Goal: Transaction & Acquisition: Subscribe to service/newsletter

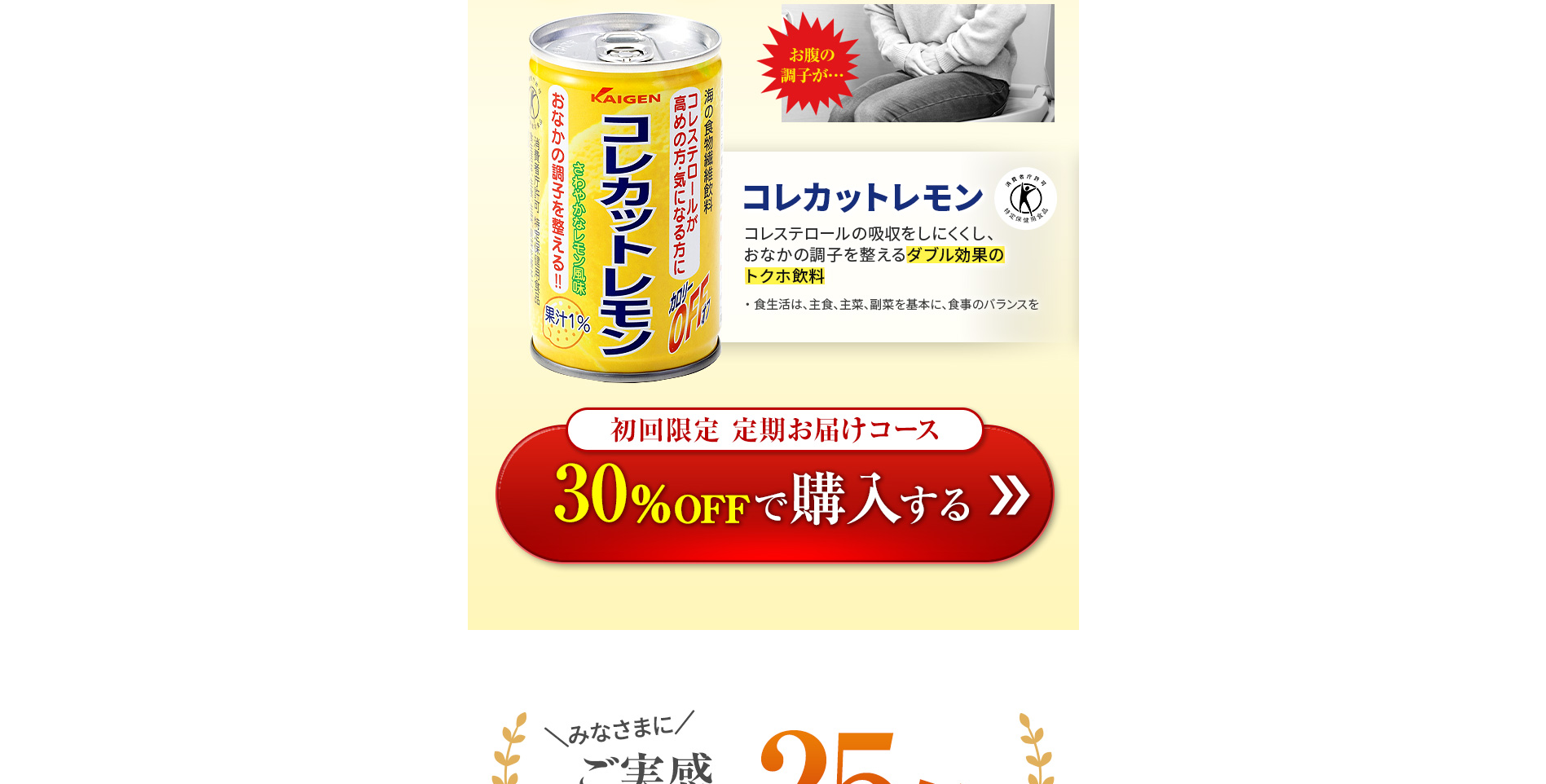
scroll to position [652, 0]
click at [856, 504] on img at bounding box center [773, 511] width 611 height 236
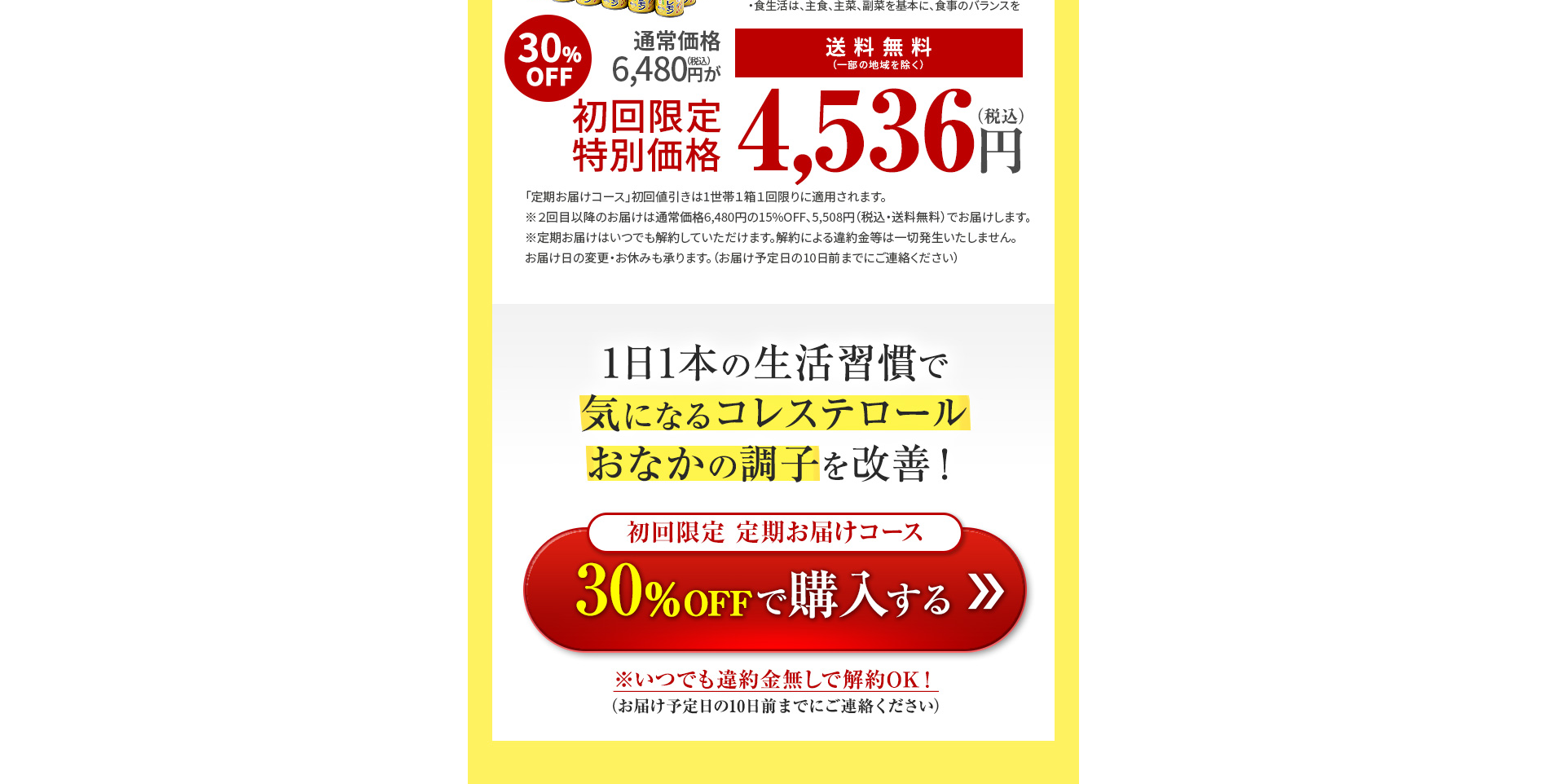
scroll to position [5867, 0]
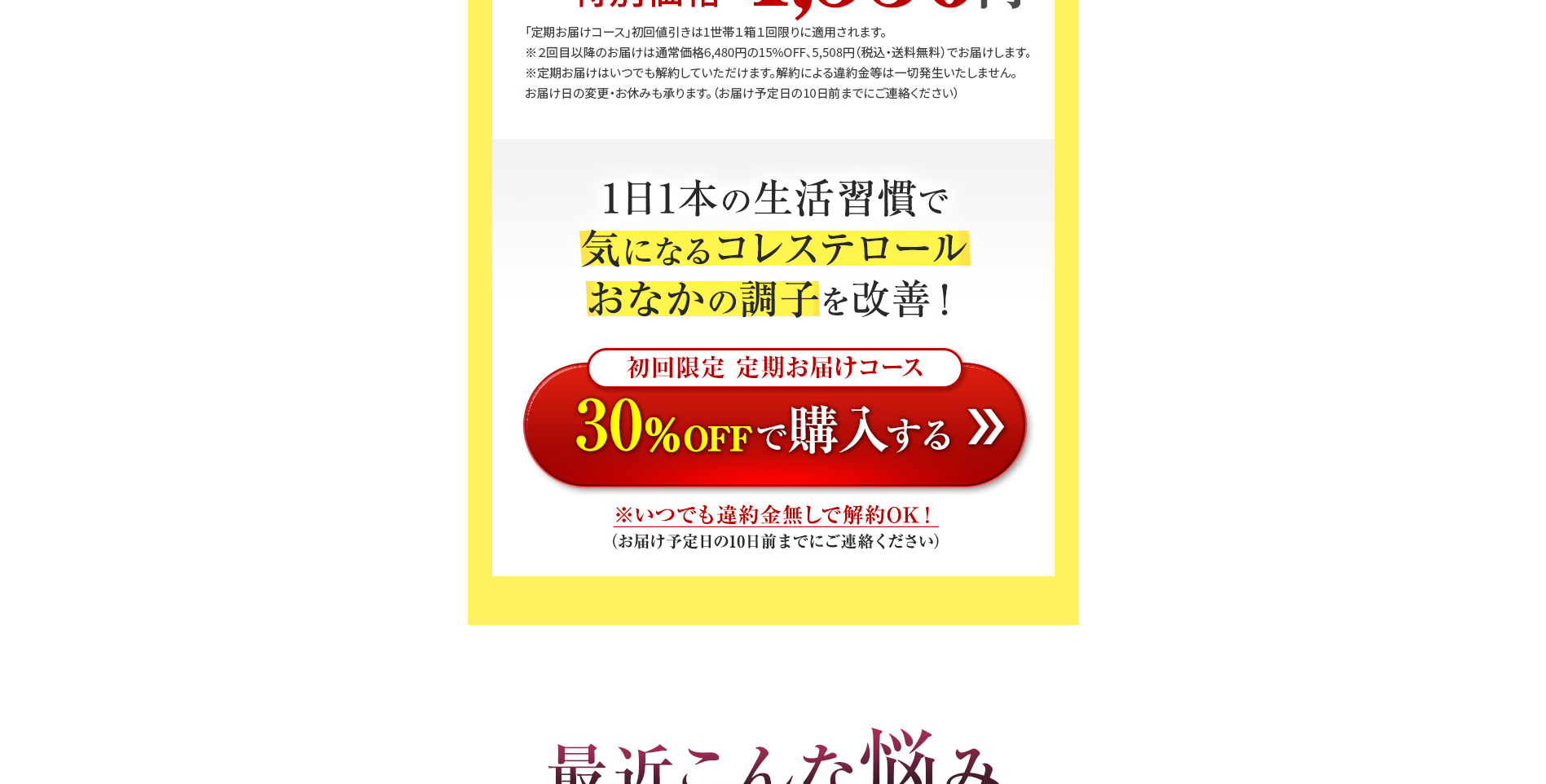
click at [834, 422] on img at bounding box center [773, 418] width 611 height 172
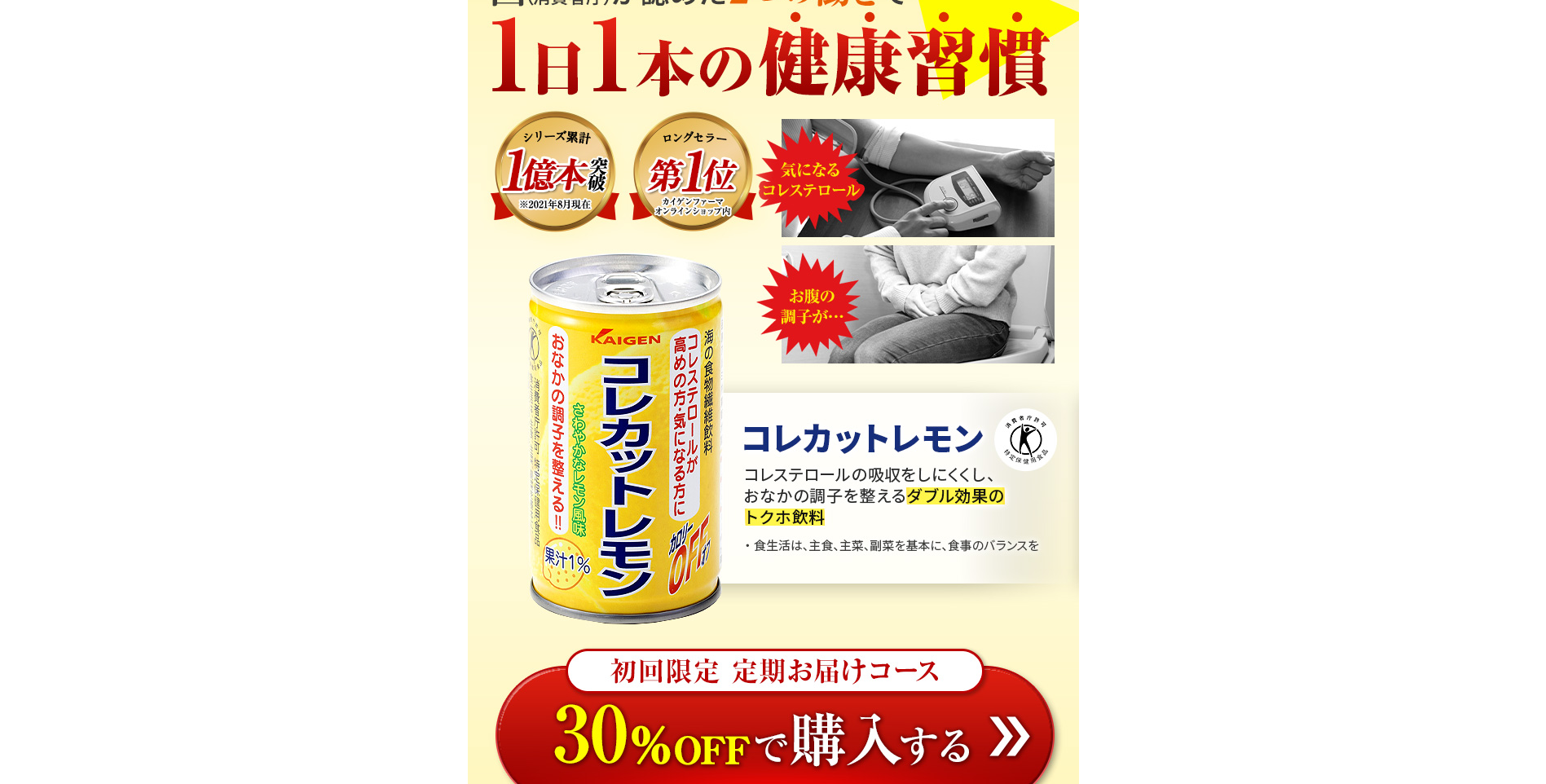
scroll to position [571, 0]
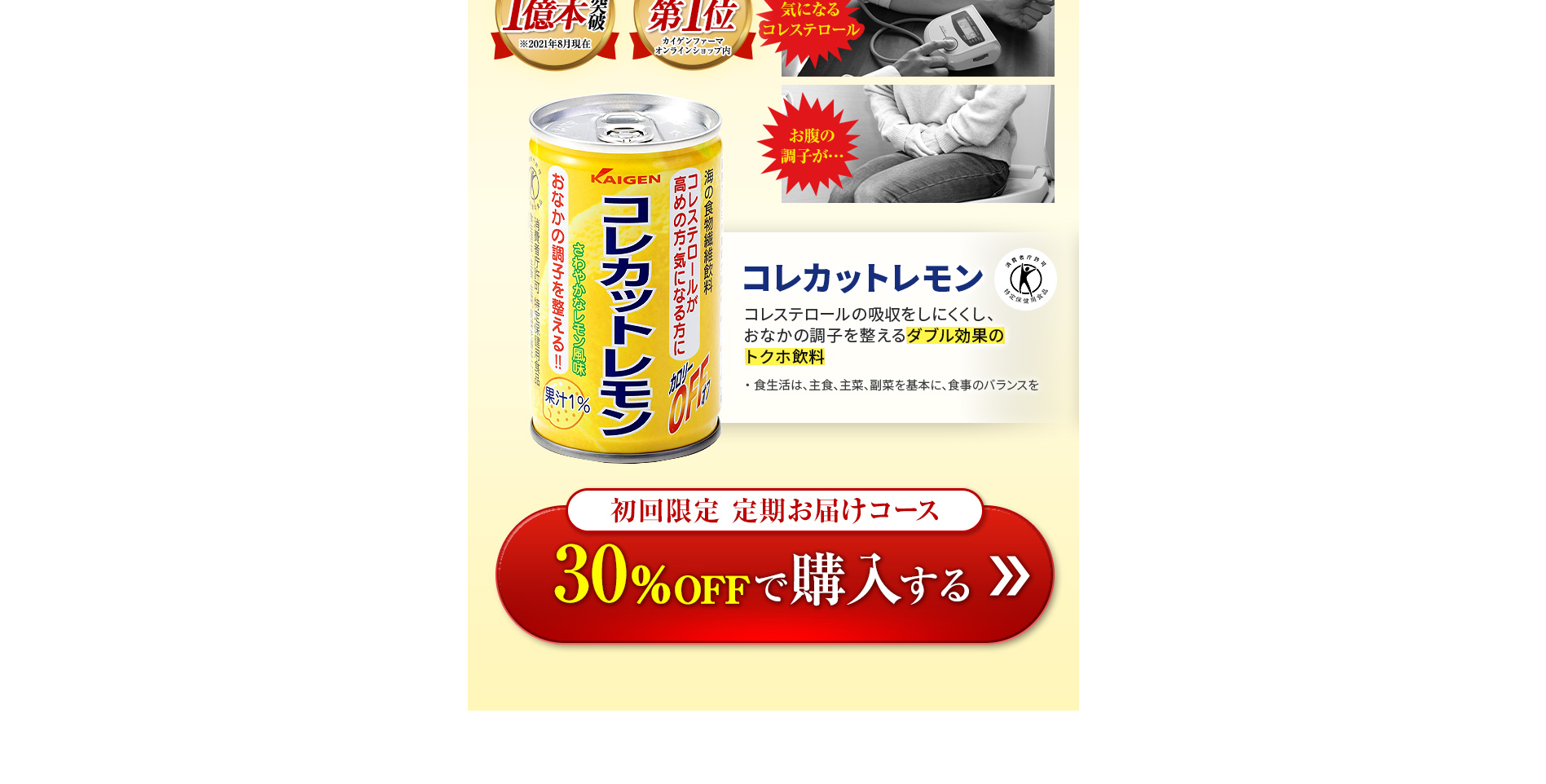
click at [781, 548] on img at bounding box center [773, 592] width 611 height 236
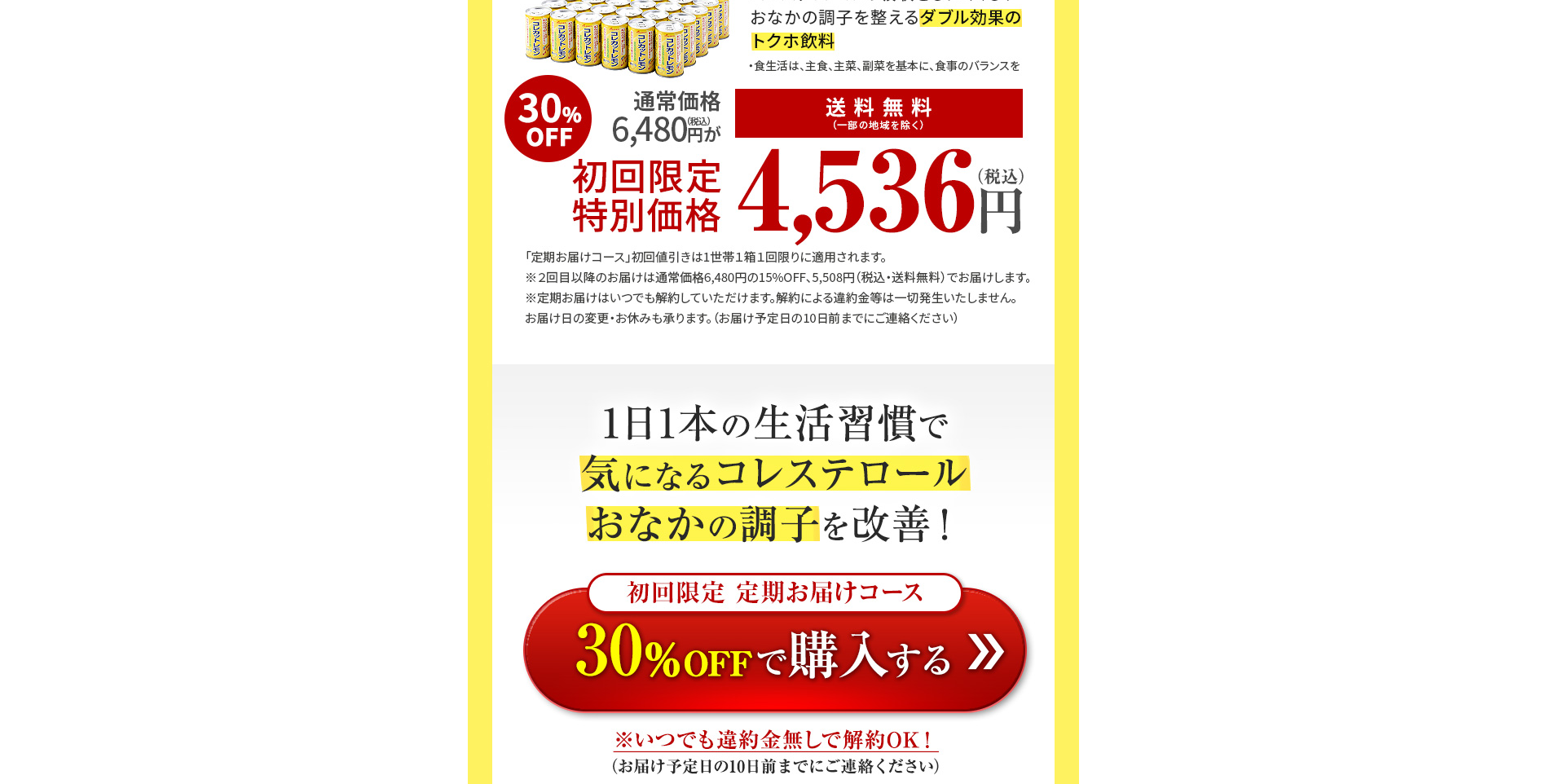
scroll to position [5867, 0]
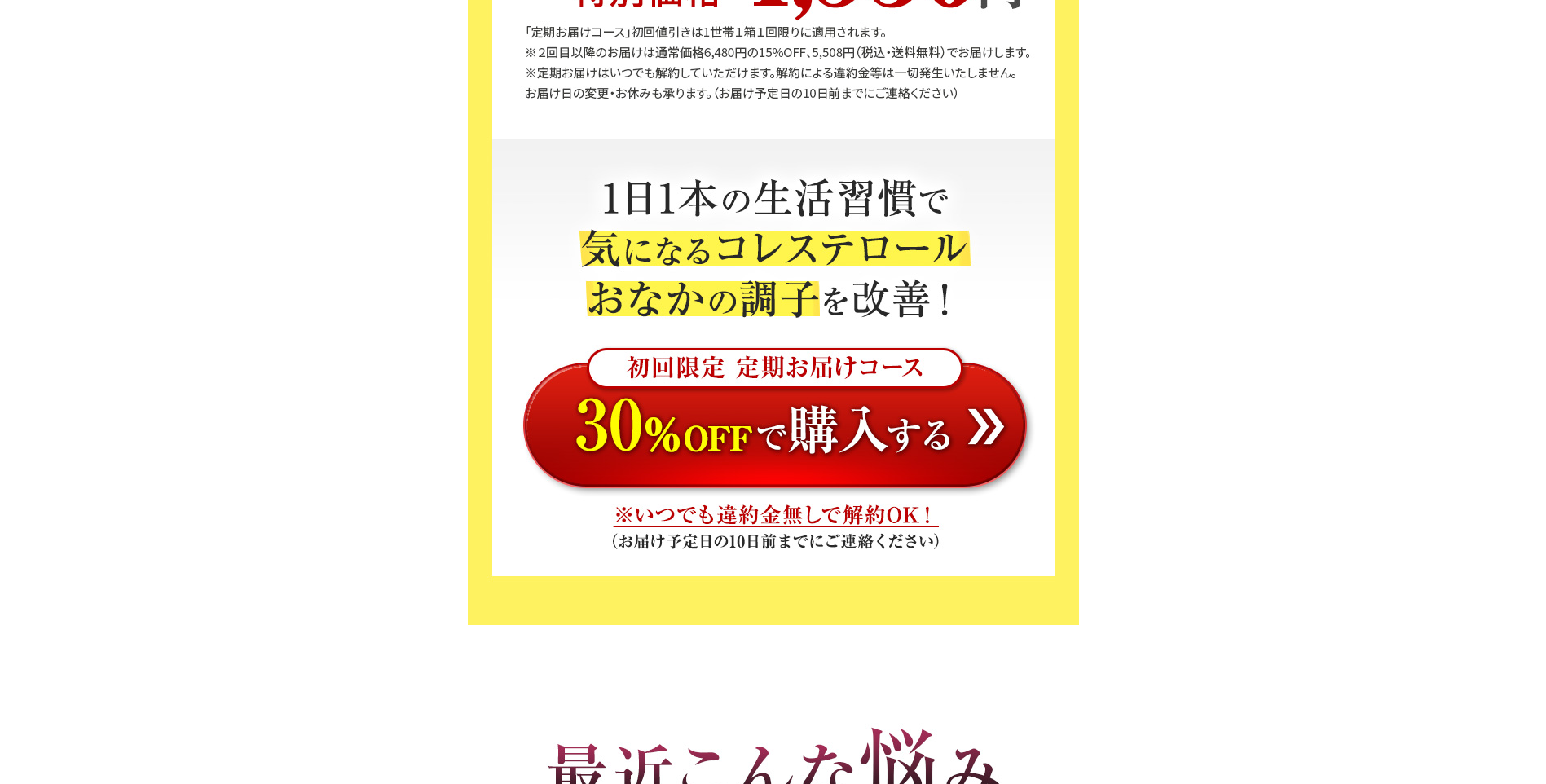
click at [816, 432] on img at bounding box center [773, 418] width 611 height 172
